Goal: Information Seeking & Learning: Learn about a topic

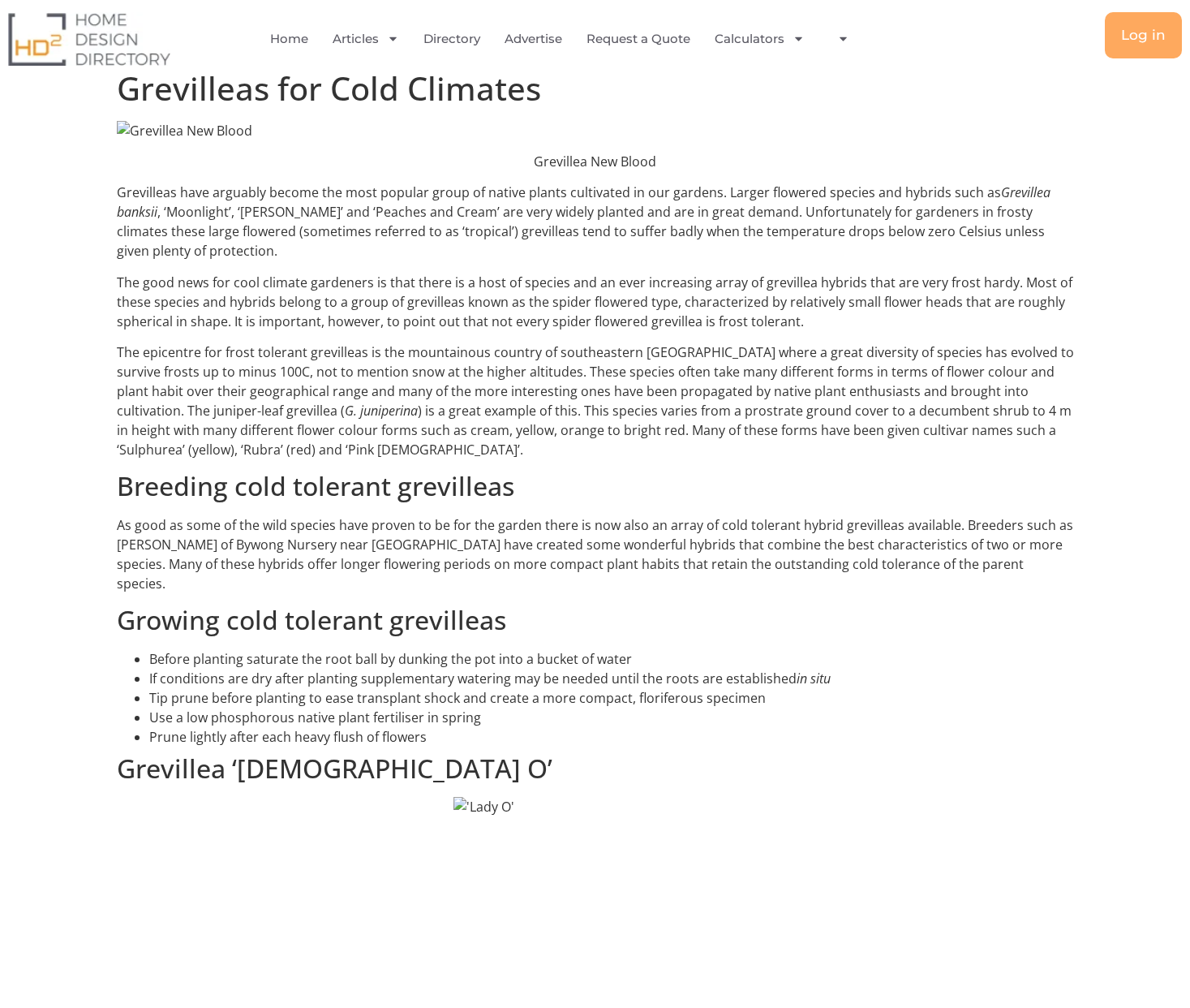
scroll to position [562, 0]
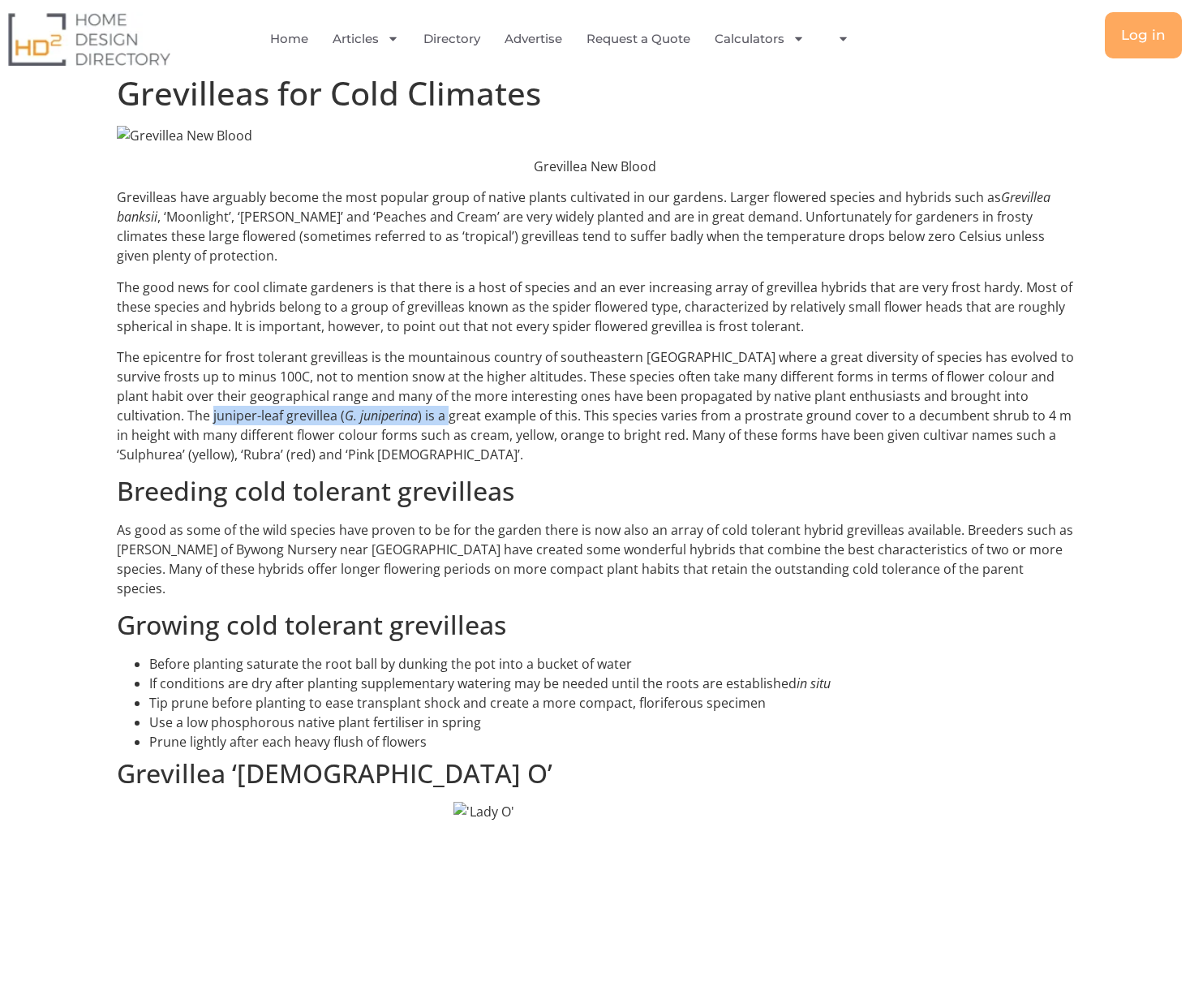
drag, startPoint x: 142, startPoint y: 418, endPoint x: 307, endPoint y: 424, distance: 165.1
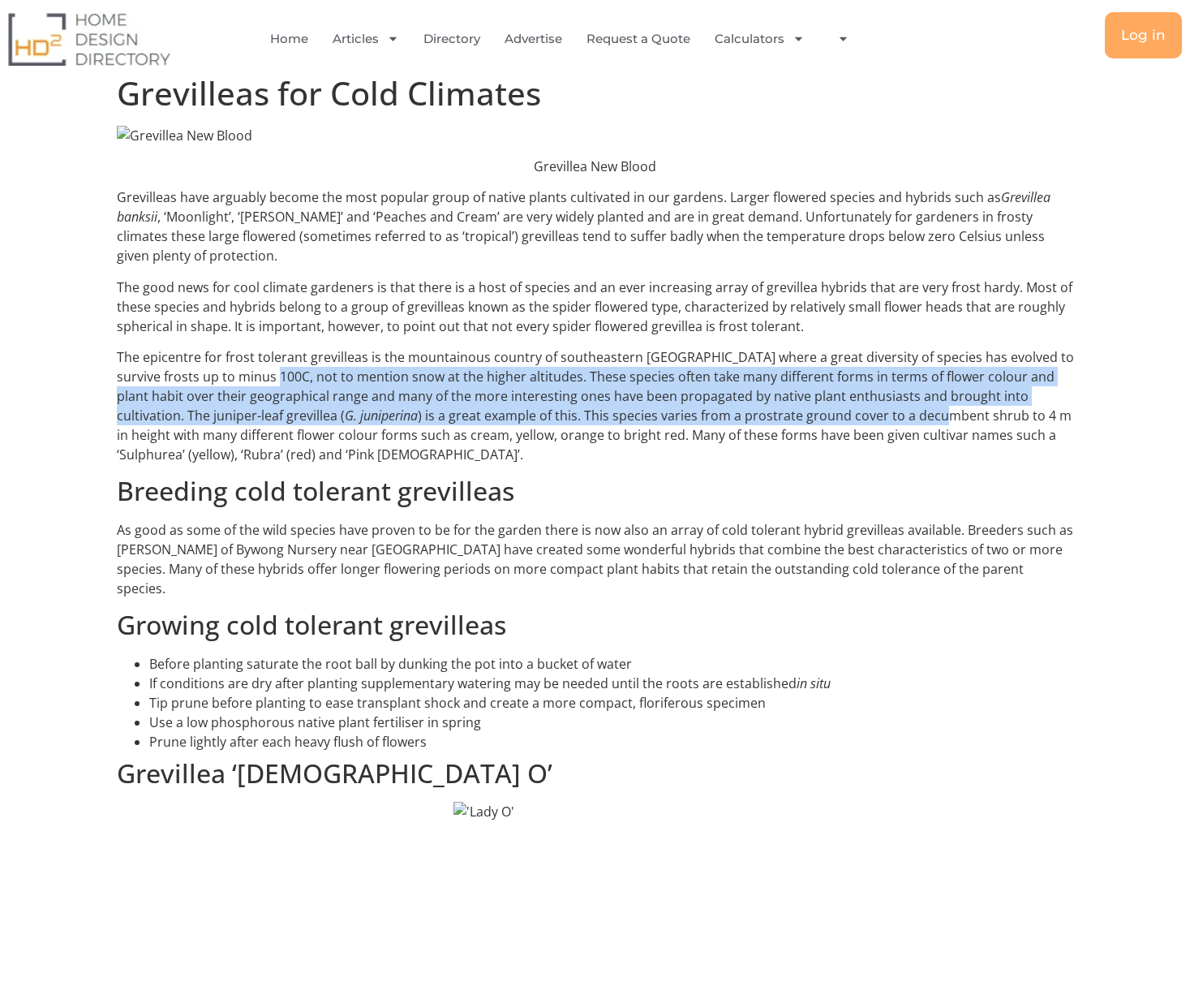
drag, startPoint x: 246, startPoint y: 373, endPoint x: 799, endPoint y: 417, distance: 554.7
click at [799, 417] on p "The epicentre for frost tolerant grevilleas is the mountainous country of south…" at bounding box center [595, 405] width 957 height 116
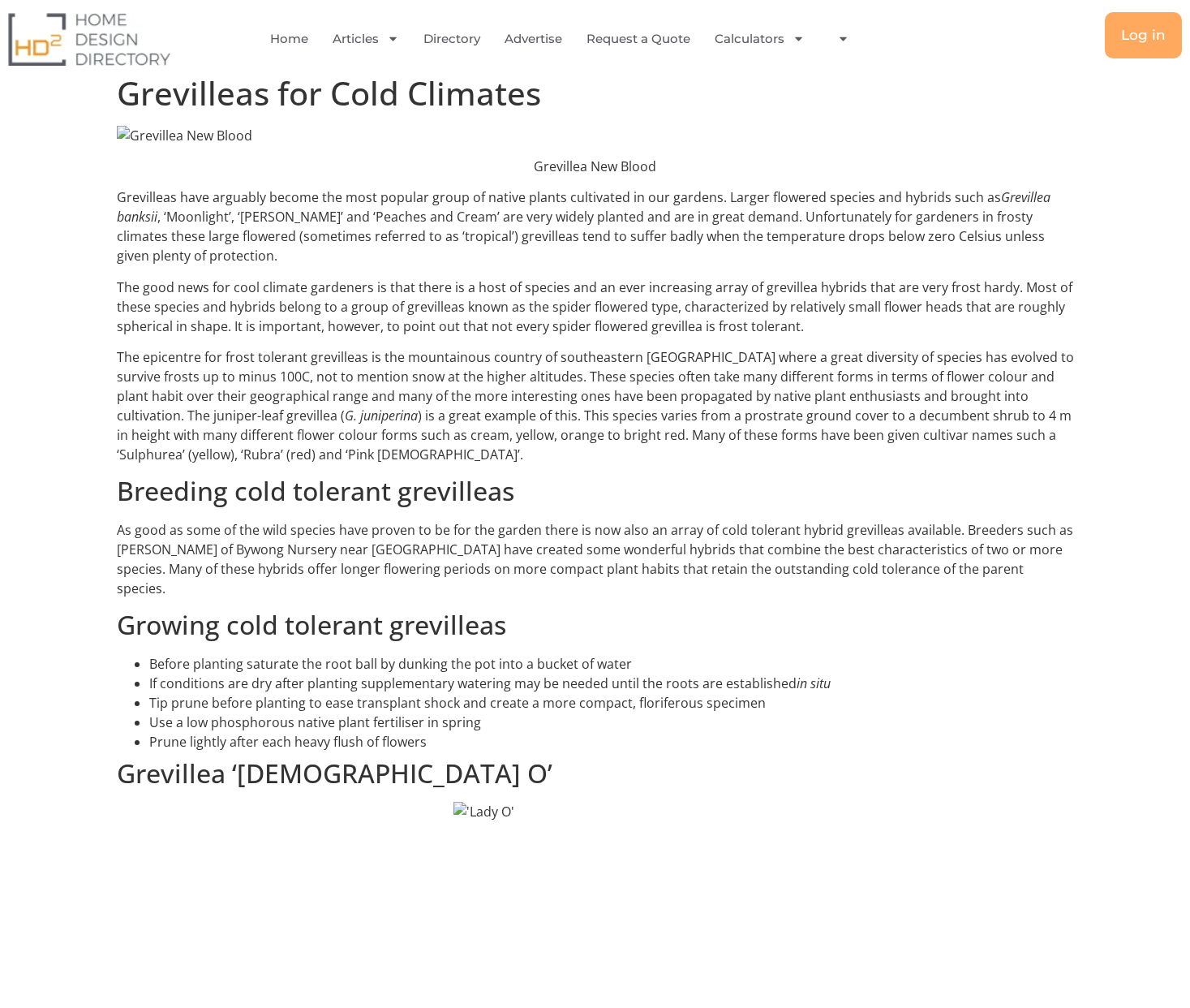
click at [801, 417] on p "The epicentre for frost tolerant grevilleas is the mountainous country of south…" at bounding box center [595, 405] width 957 height 116
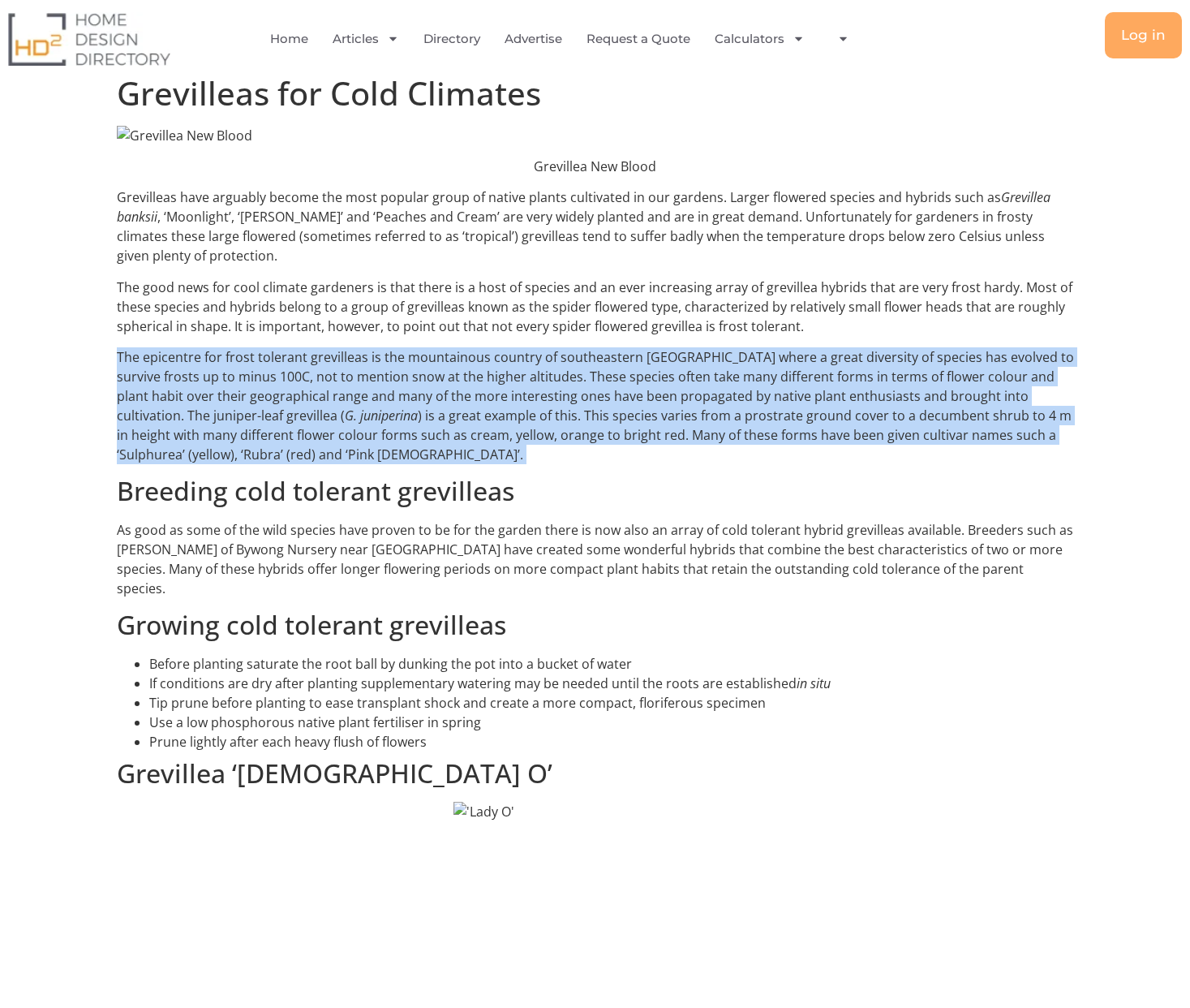
click at [801, 417] on p "The epicentre for frost tolerant grevilleas is the mountainous country of south…" at bounding box center [595, 405] width 957 height 116
click at [769, 459] on p "The epicentre for frost tolerant grevilleas is the mountainous country of south…" at bounding box center [595, 405] width 957 height 116
drag, startPoint x: 596, startPoint y: 447, endPoint x: 110, endPoint y: 351, distance: 495.4
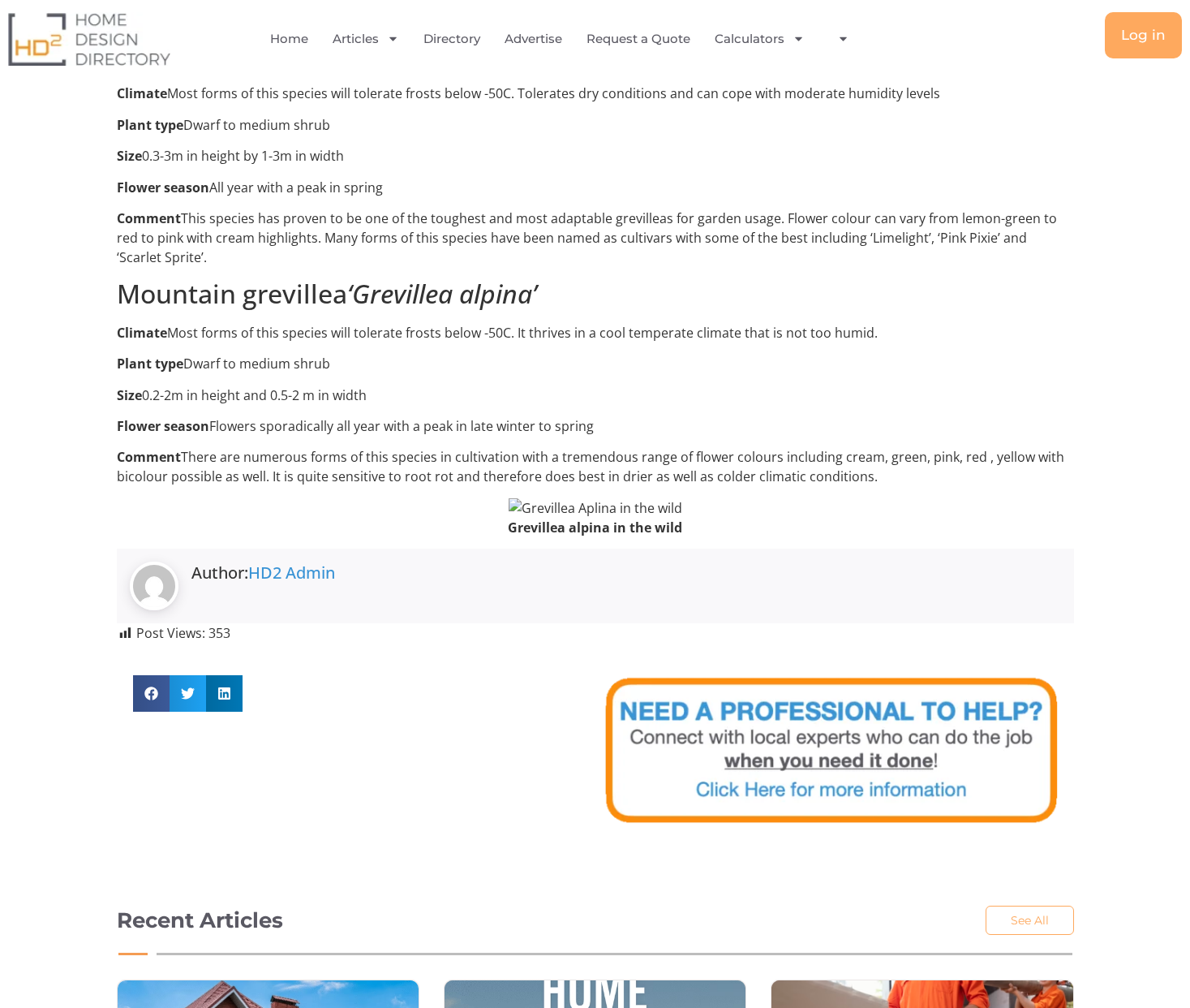
scroll to position [2491, 0]
